Goal: Information Seeking & Learning: Learn about a topic

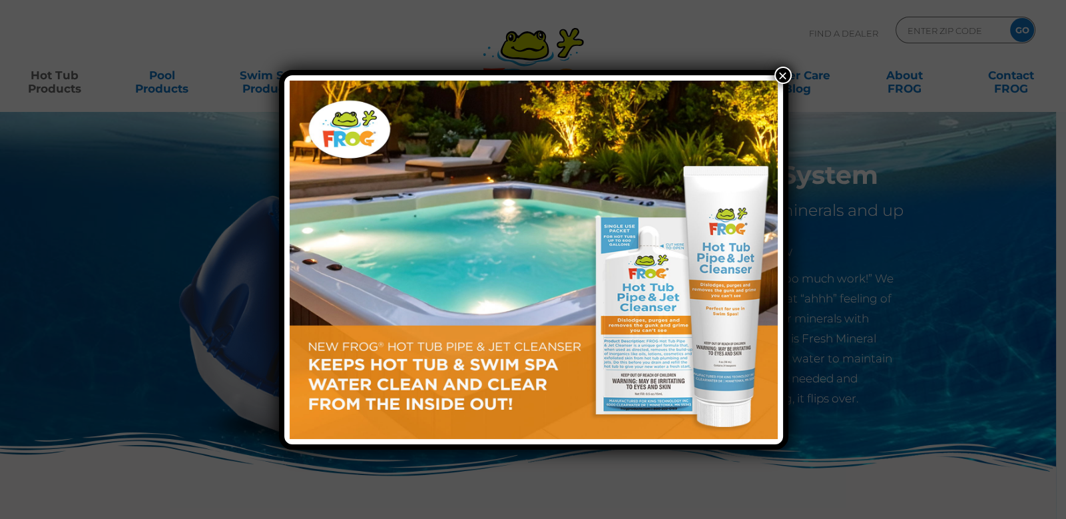
click at [777, 75] on button "×" at bounding box center [783, 75] width 17 height 17
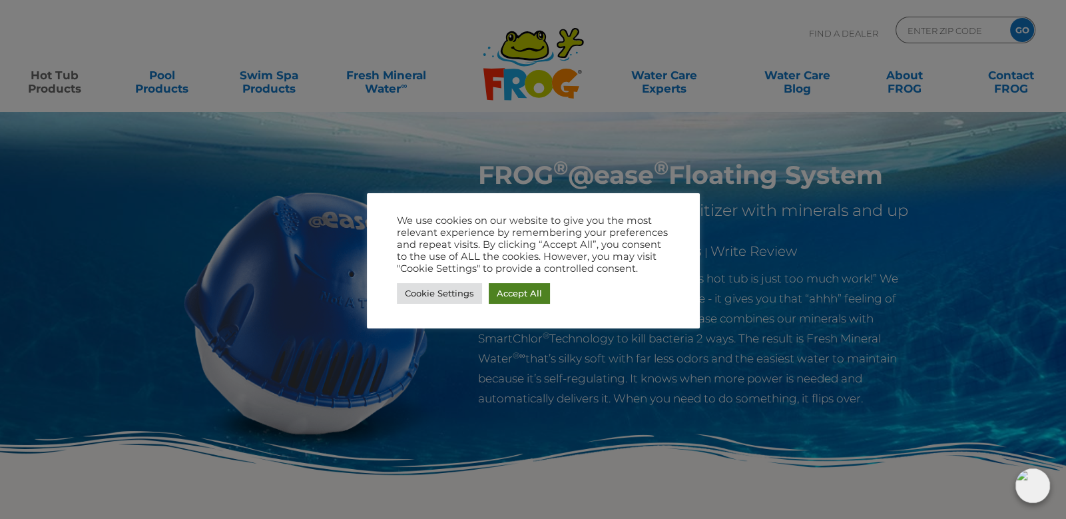
click at [503, 292] on link "Accept All" at bounding box center [519, 293] width 61 height 21
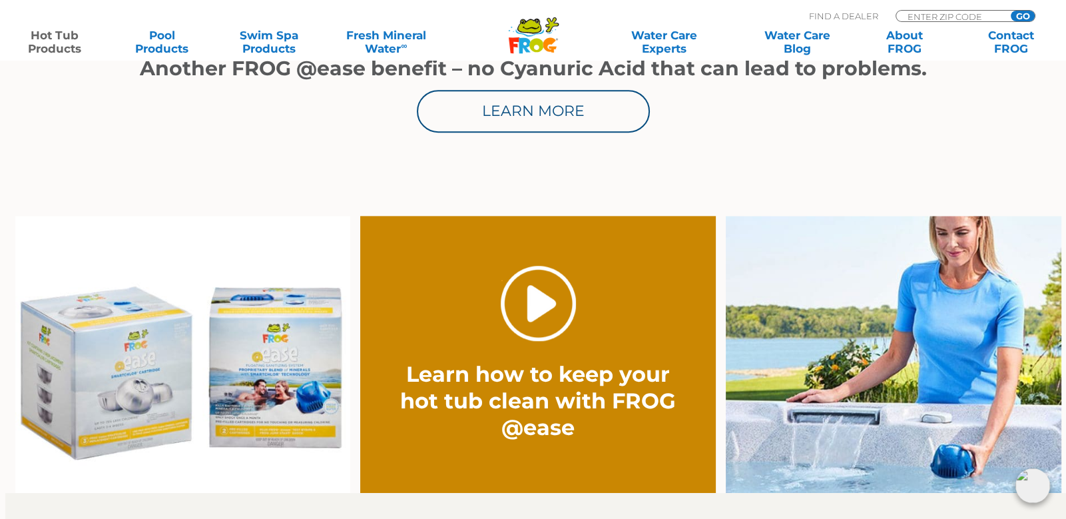
scroll to position [892, 0]
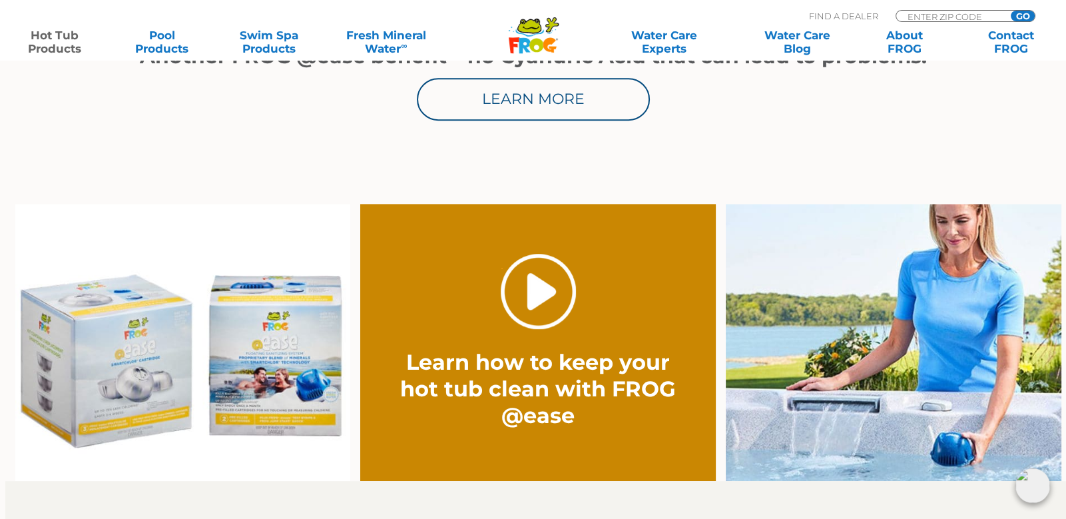
click at [535, 294] on link "." at bounding box center [538, 291] width 75 height 75
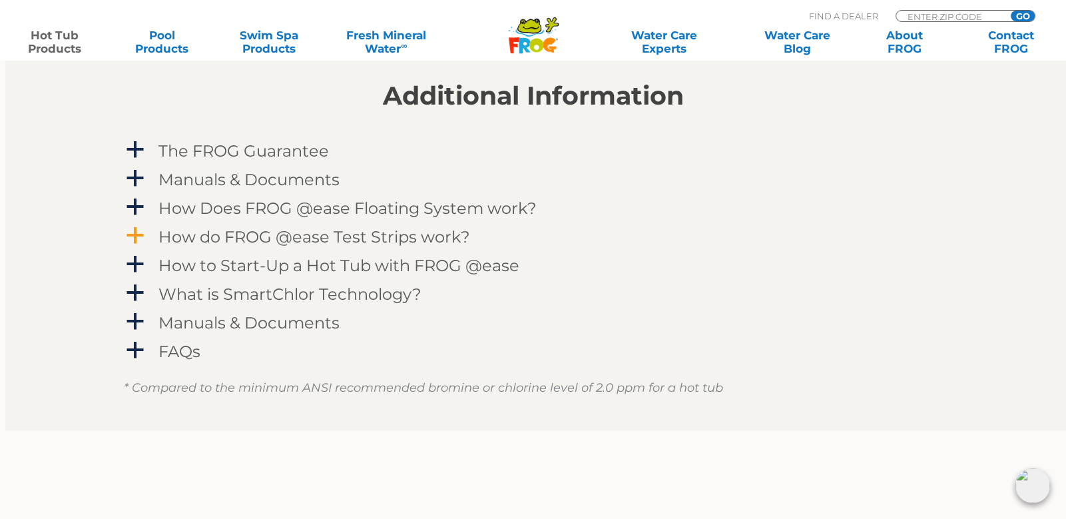
scroll to position [1349, 0]
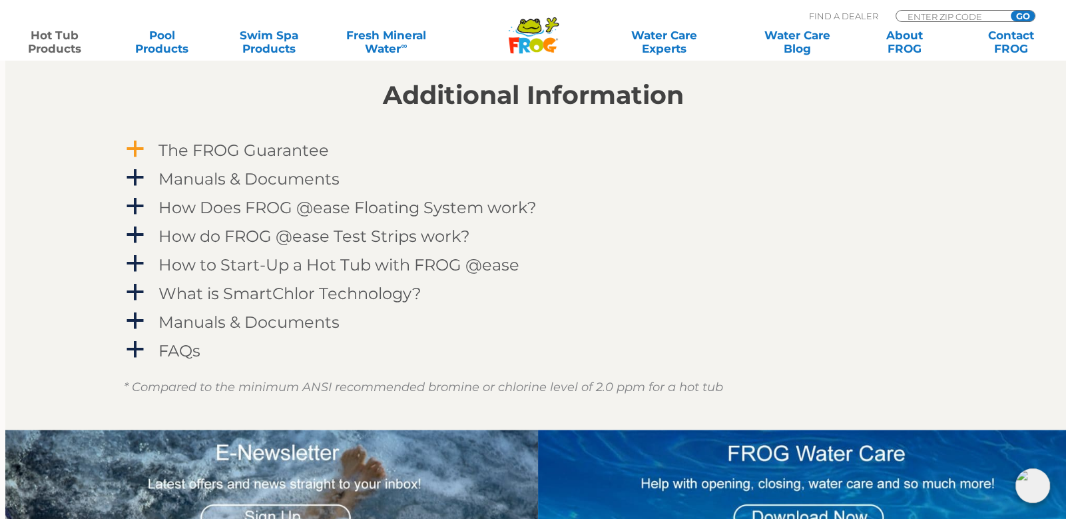
click at [181, 148] on h4 "The FROG Guarantee" at bounding box center [243, 150] width 170 height 18
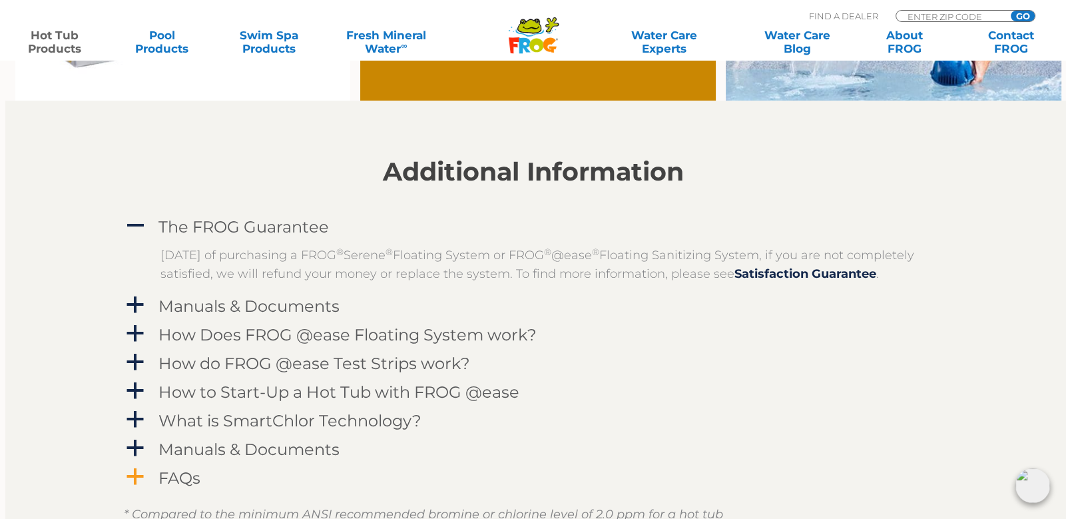
scroll to position [1292, 0]
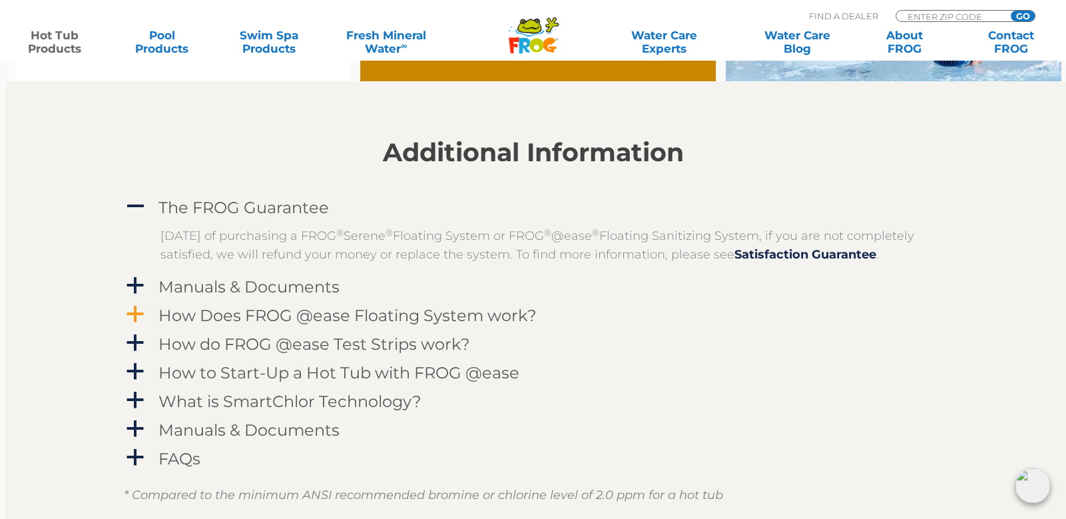
click at [364, 324] on h4 "How Does FROG @ease Floating System work?" at bounding box center [347, 315] width 378 height 18
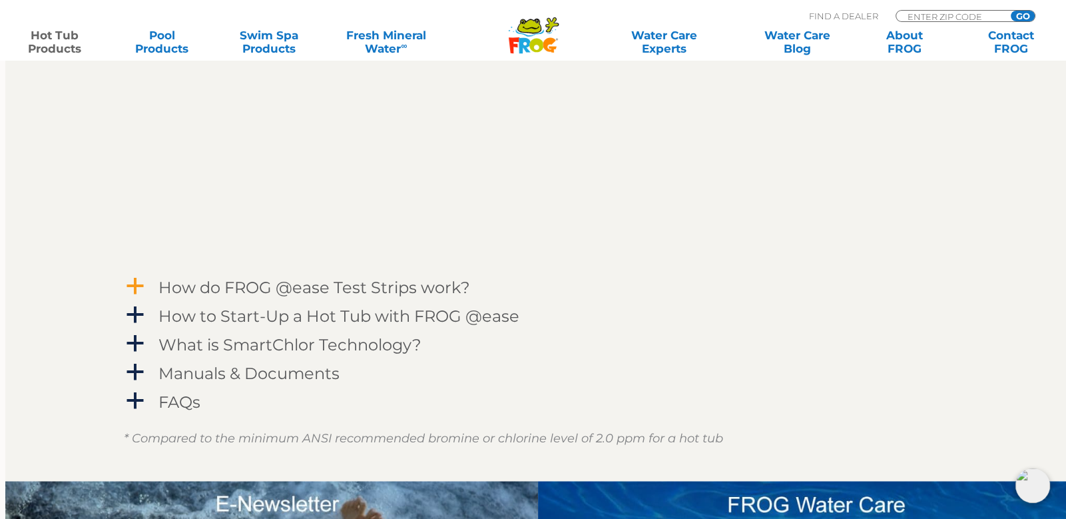
scroll to position [1749, 0]
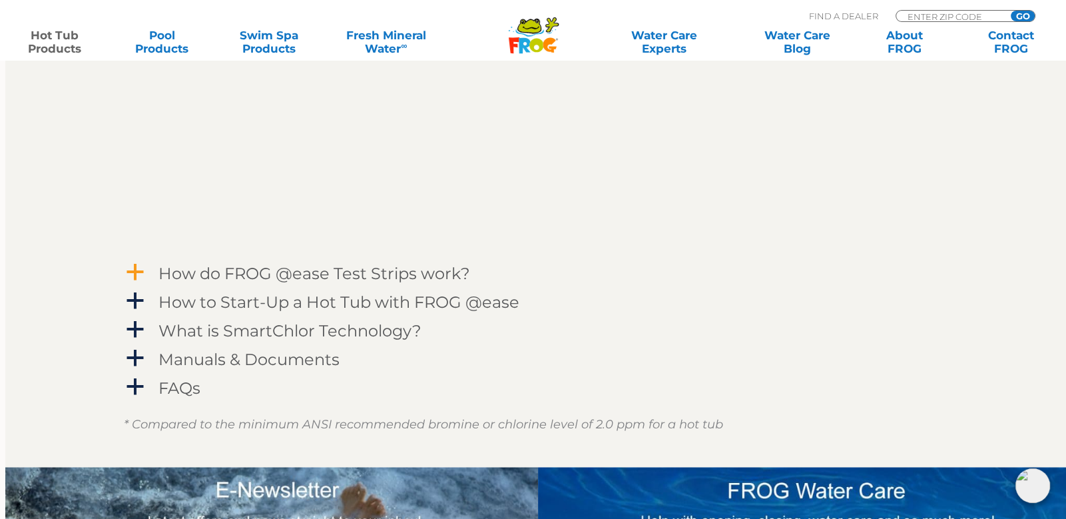
click at [358, 282] on h4 "How do FROG @ease Test Strips work?" at bounding box center [314, 273] width 312 height 18
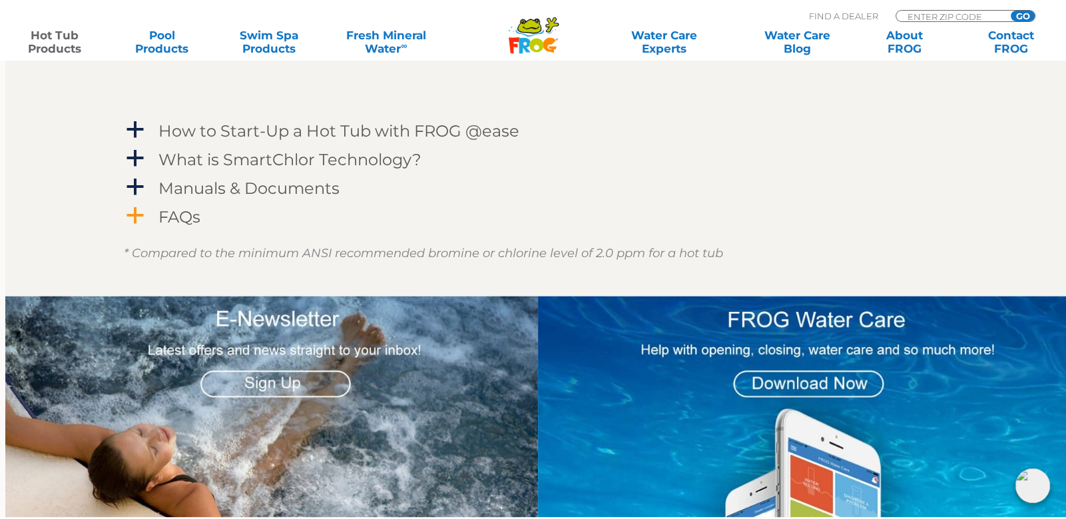
scroll to position [2296, 0]
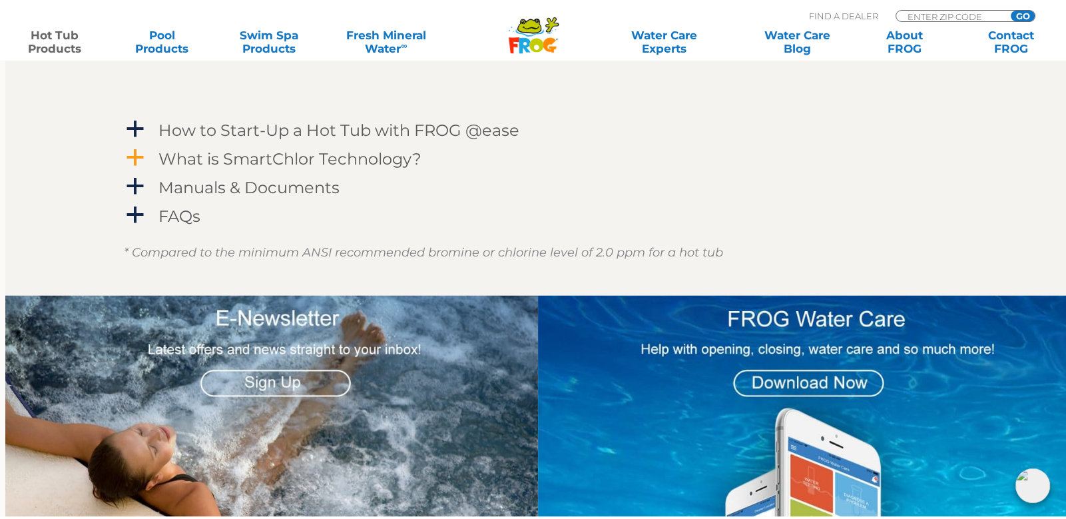
click at [332, 168] on h4 "What is SmartChlor Technology?" at bounding box center [289, 159] width 263 height 18
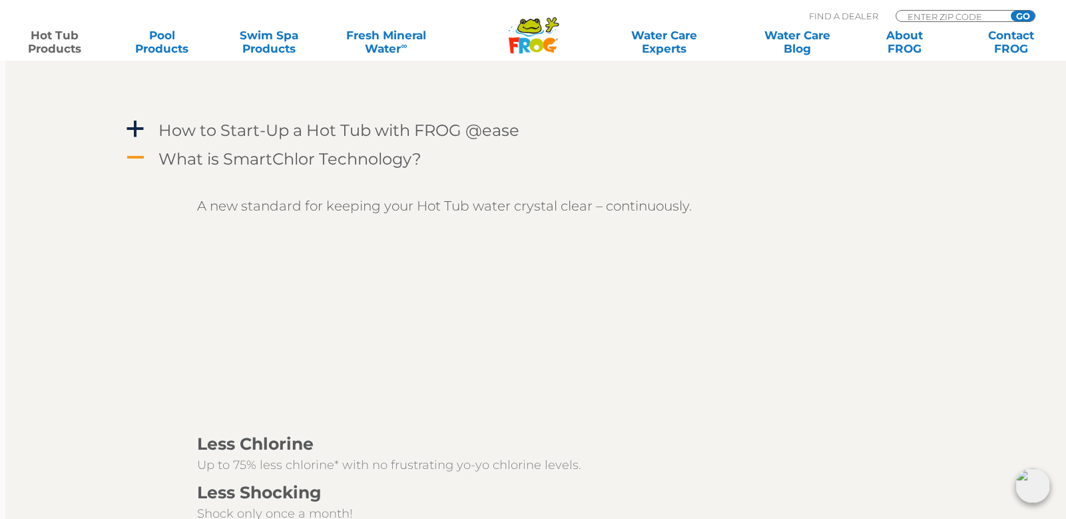
click at [333, 168] on h4 "What is SmartChlor Technology?" at bounding box center [289, 159] width 263 height 18
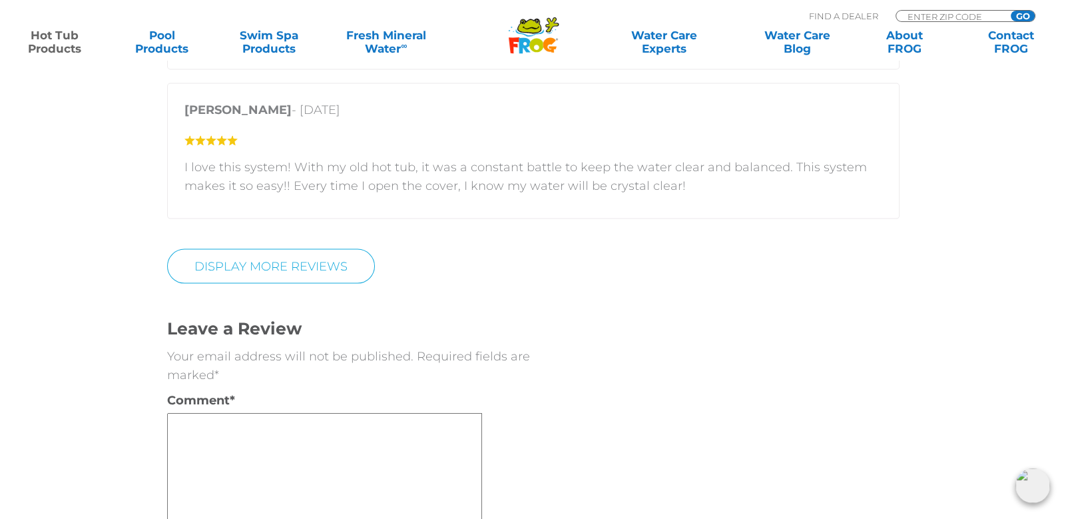
scroll to position [3768, 0]
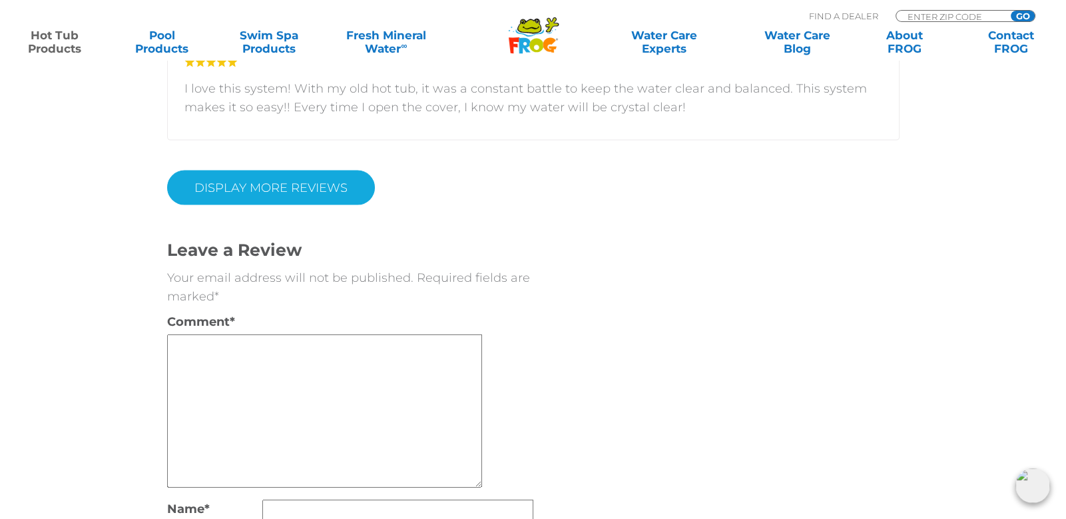
click at [331, 176] on link "Display More Reviews" at bounding box center [271, 187] width 208 height 35
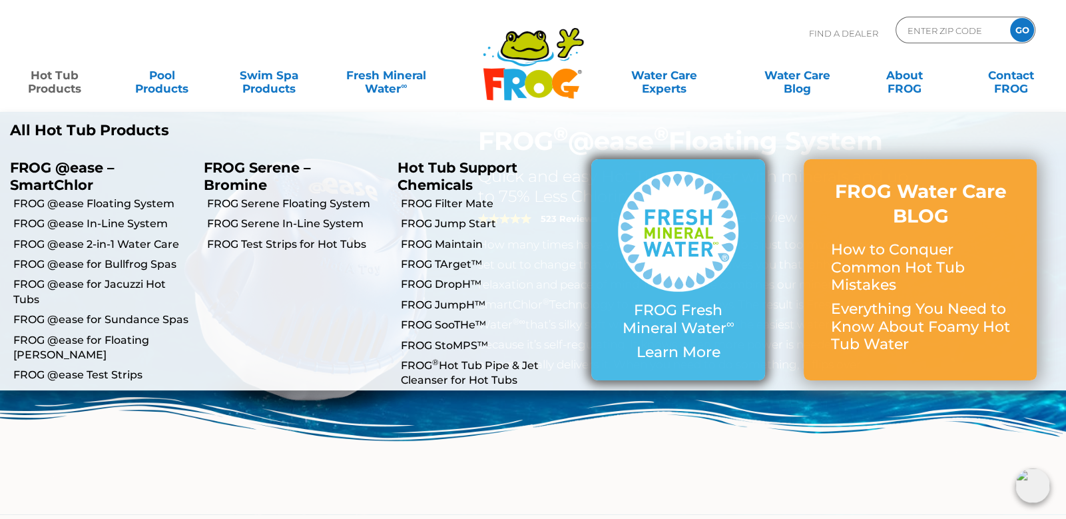
scroll to position [104, 0]
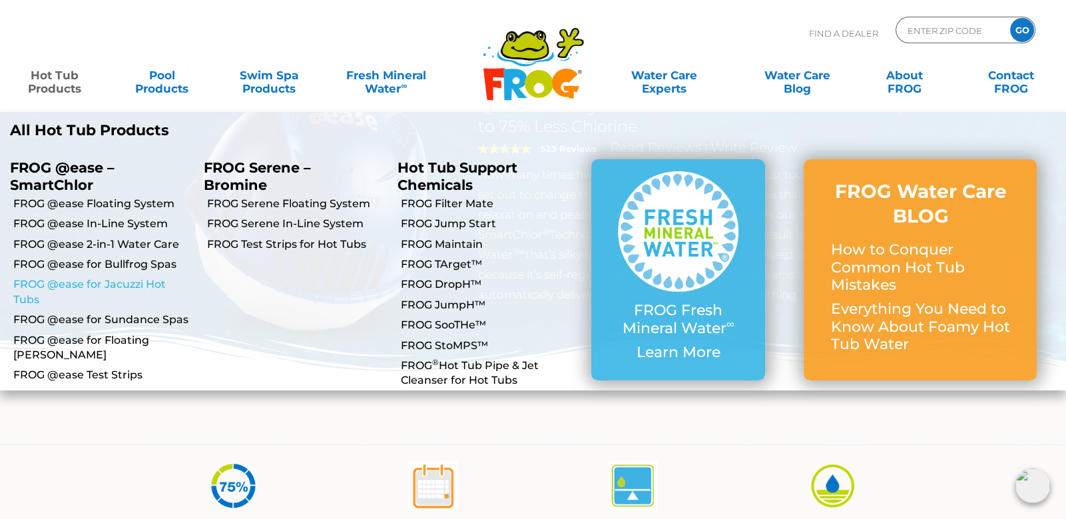
click at [106, 288] on link "FROG @ease for Jacuzzi Hot Tubs" at bounding box center [103, 292] width 180 height 30
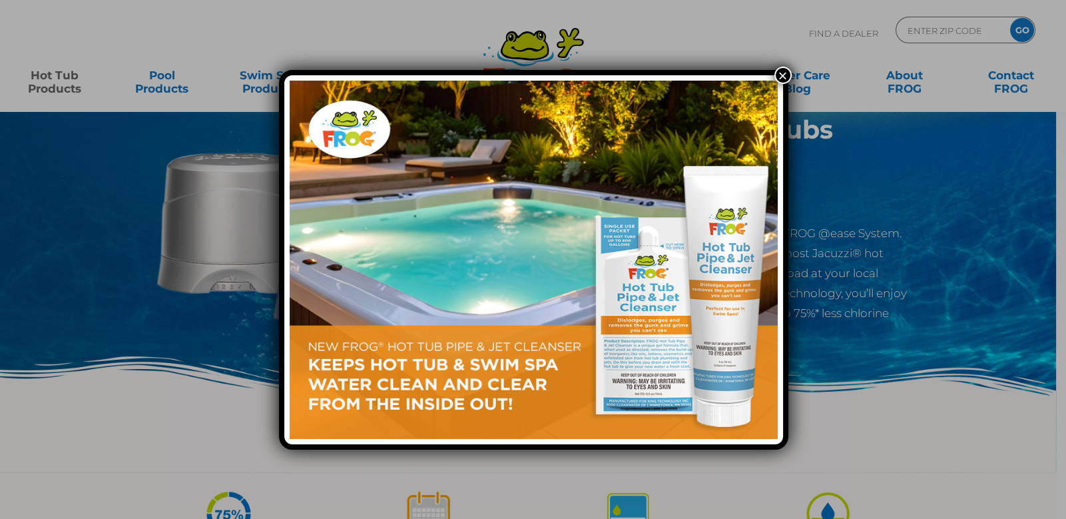
click at [778, 75] on button "×" at bounding box center [783, 75] width 17 height 17
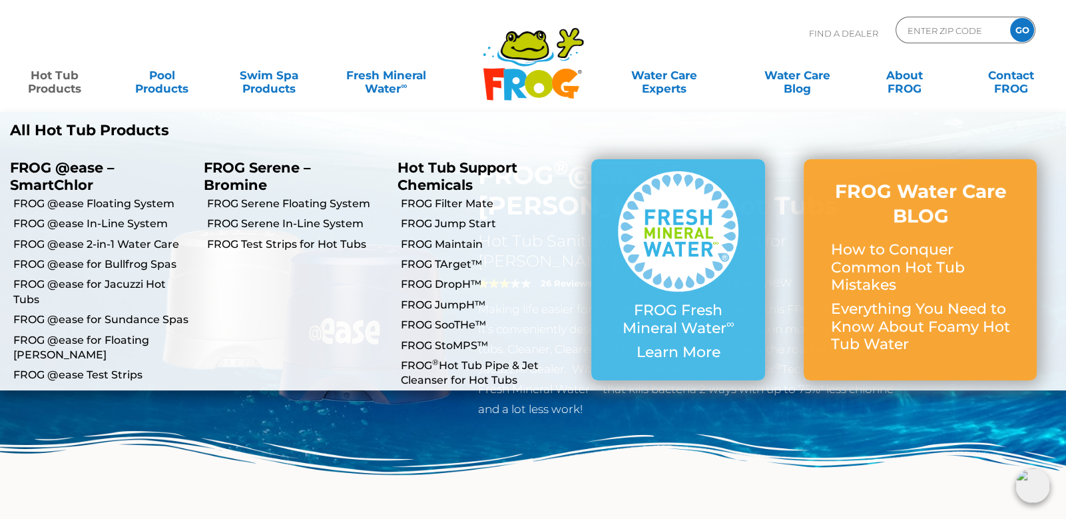
click at [49, 79] on link "Hot Tub Products" at bounding box center [54, 75] width 83 height 27
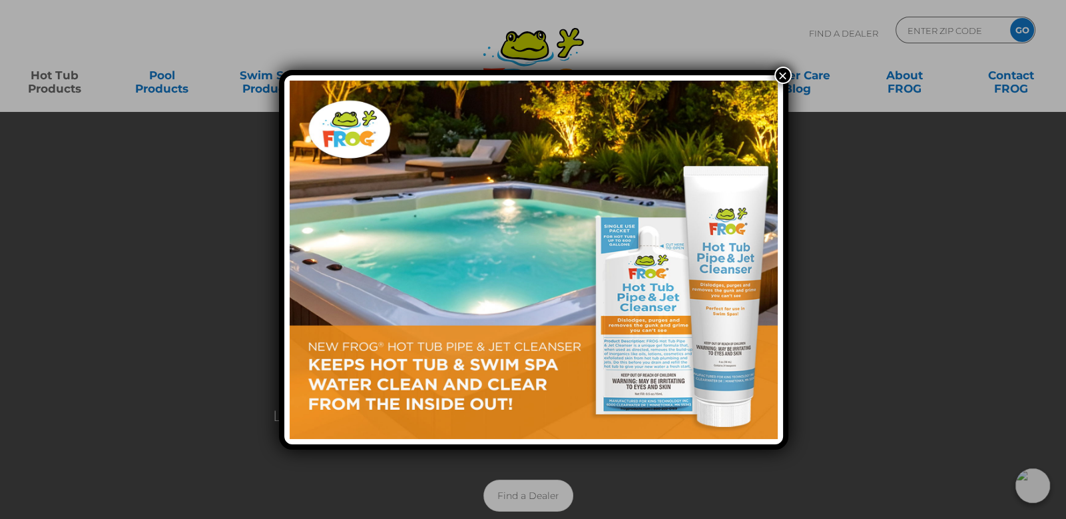
click at [783, 69] on button "×" at bounding box center [783, 75] width 17 height 17
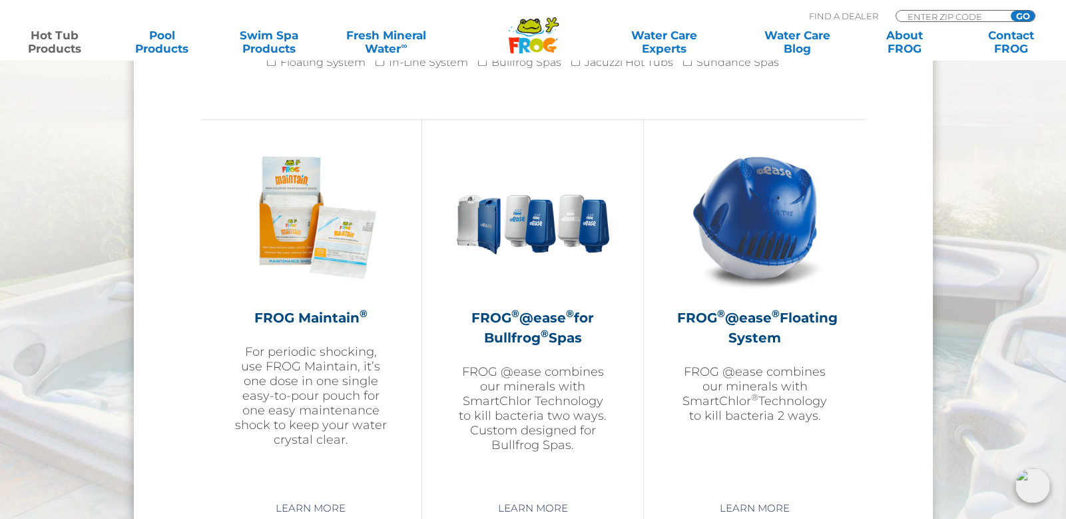
scroll to position [1530, 0]
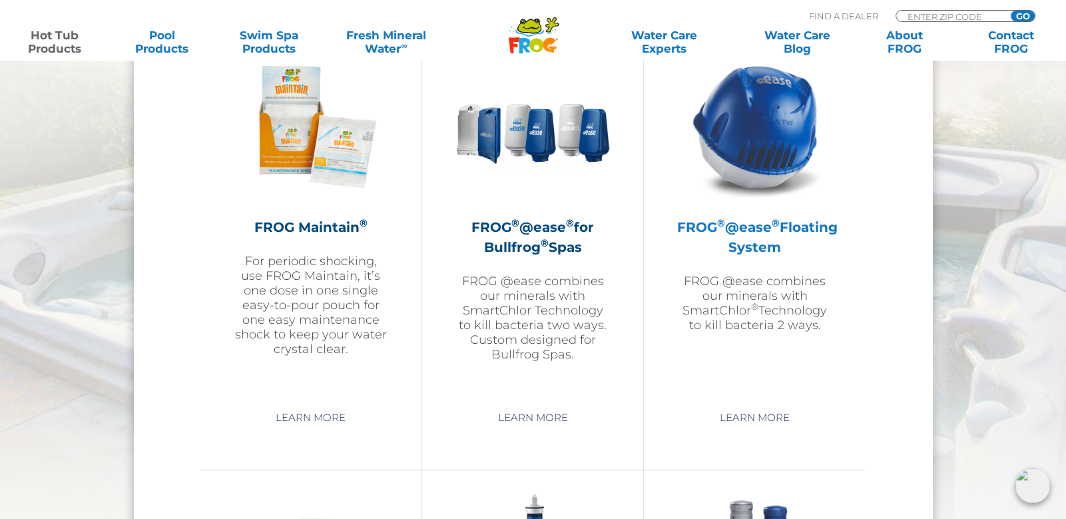
click at [768, 145] on img at bounding box center [755, 126] width 155 height 155
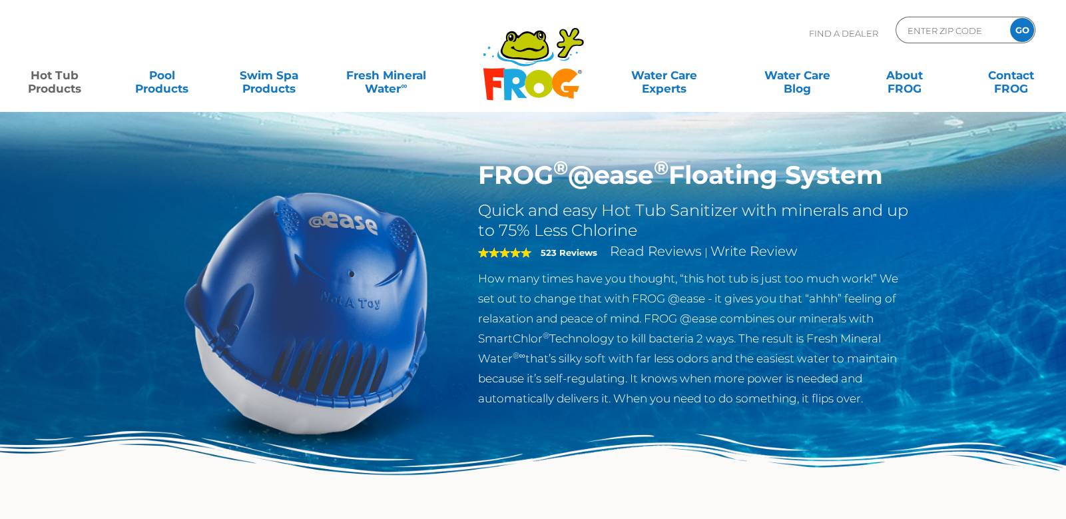
scroll to position [127, 0]
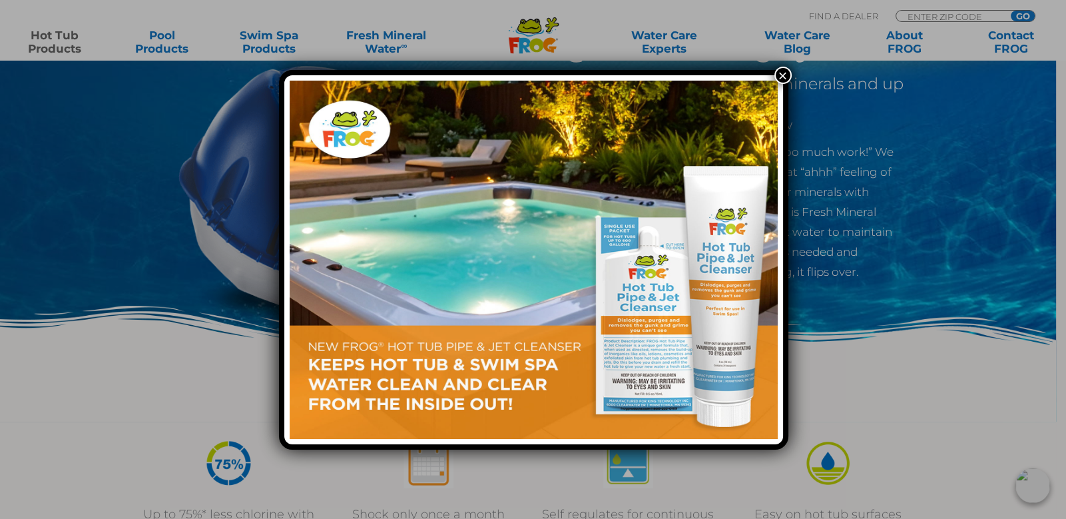
click at [776, 73] on button "×" at bounding box center [783, 75] width 17 height 17
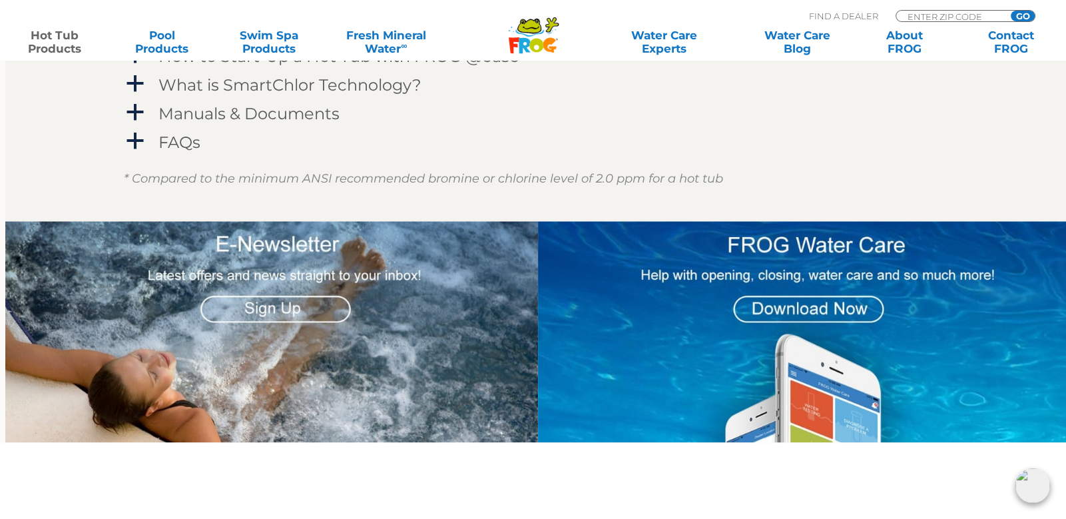
scroll to position [1335, 0]
